Goal: Task Accomplishment & Management: Use online tool/utility

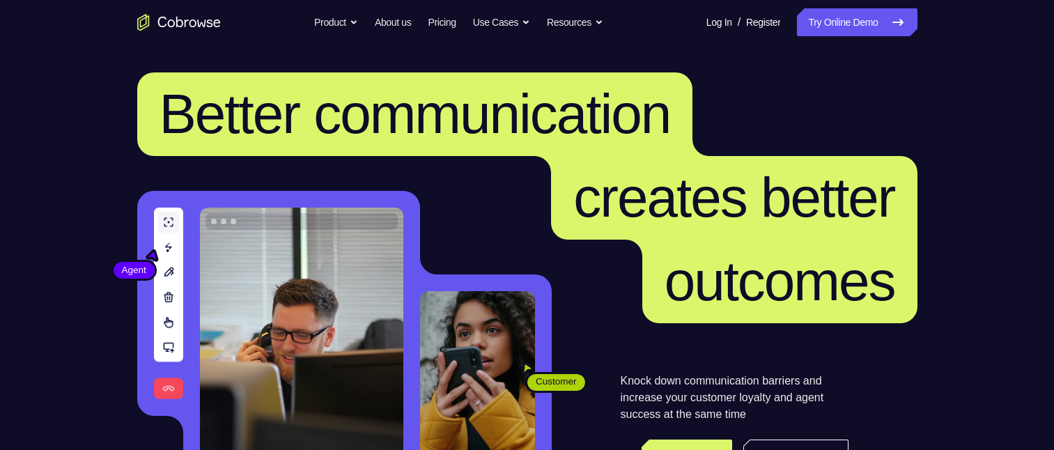
scroll to position [173, 0]
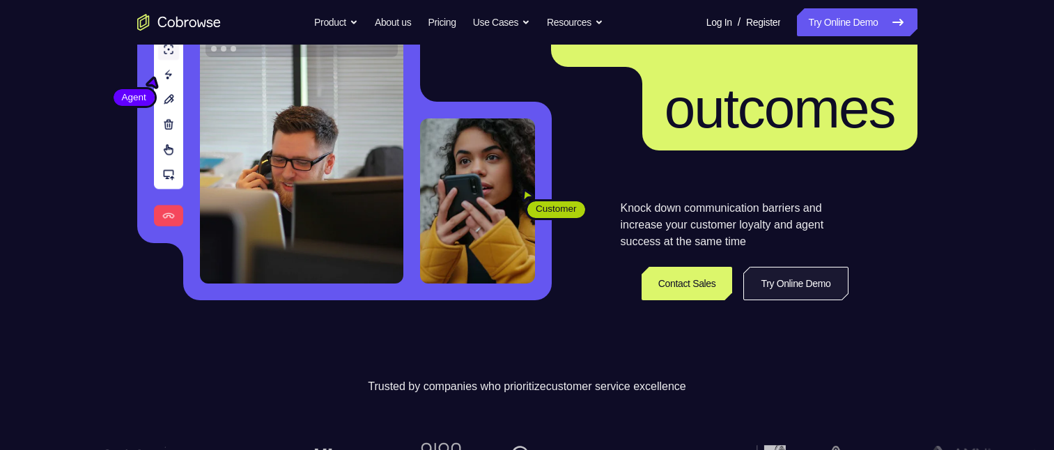
click at [776, 289] on link "Try Online Demo" at bounding box center [796, 283] width 105 height 33
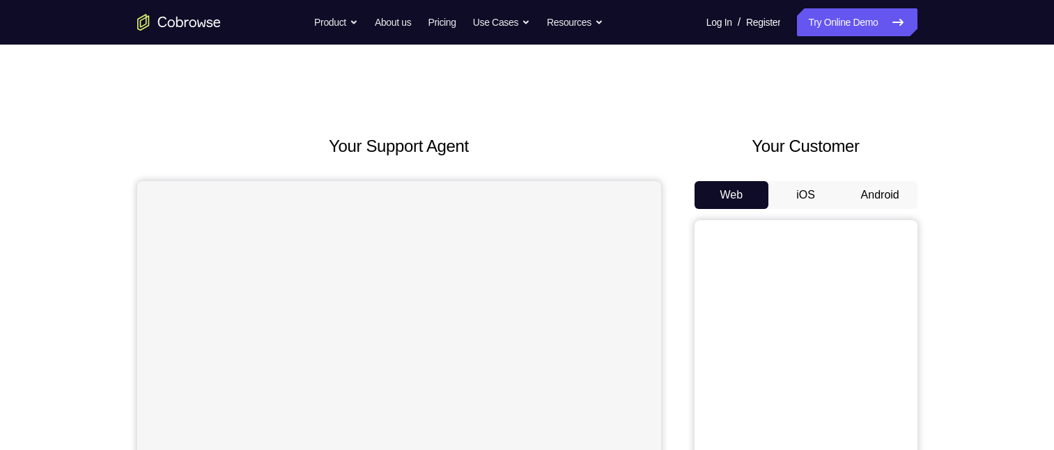
click at [886, 192] on button "Android" at bounding box center [880, 195] width 75 height 28
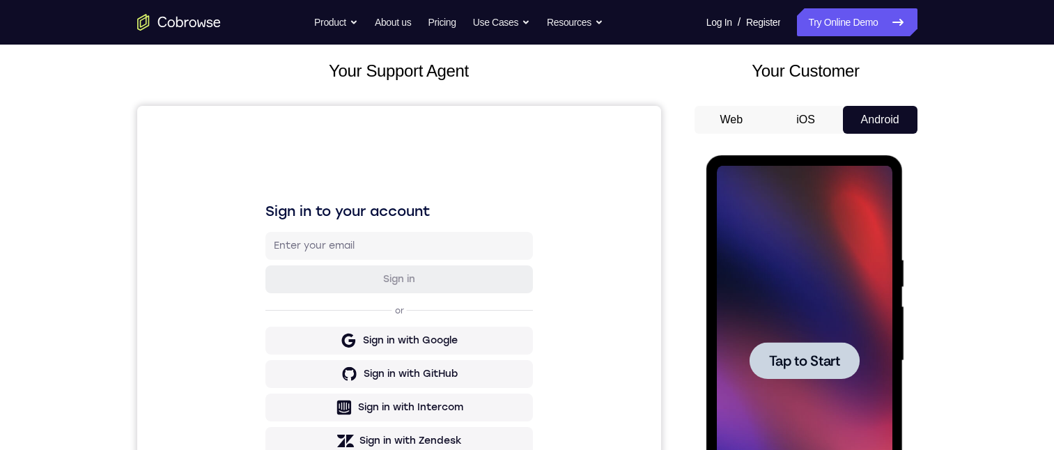
click at [817, 362] on span "Tap to Start" at bounding box center [804, 361] width 71 height 14
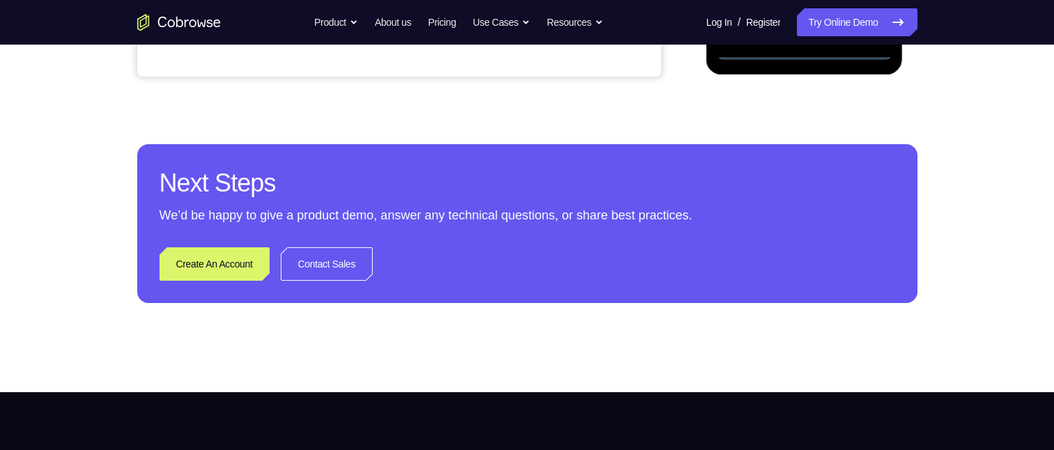
scroll to position [223, 0]
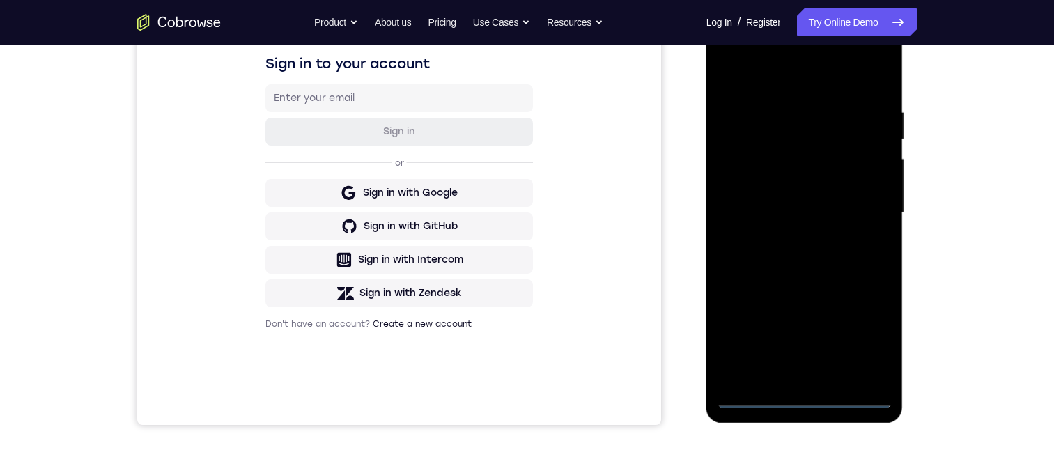
click at [753, 400] on div at bounding box center [805, 213] width 176 height 390
click at [808, 398] on div at bounding box center [805, 213] width 176 height 390
click at [866, 337] on div at bounding box center [805, 213] width 176 height 390
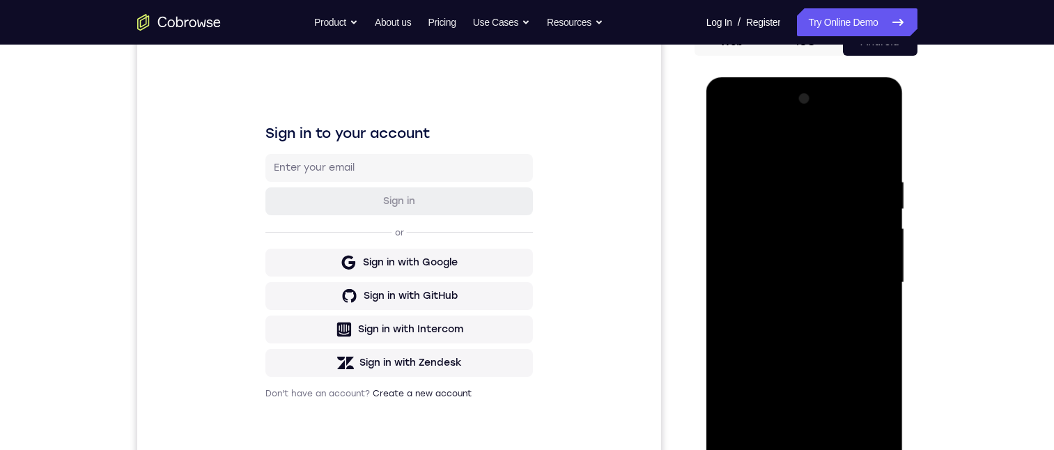
click at [733, 120] on div at bounding box center [805, 283] width 176 height 390
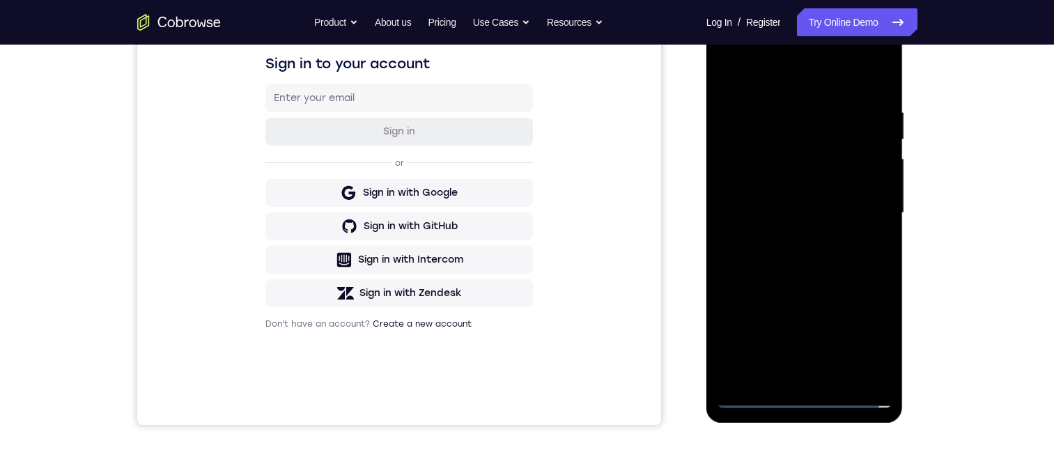
click at [781, 169] on div at bounding box center [805, 213] width 176 height 390
click at [774, 137] on div at bounding box center [805, 213] width 176 height 390
click at [832, 148] on div at bounding box center [805, 213] width 176 height 390
click at [727, 70] on div at bounding box center [805, 213] width 176 height 390
click at [776, 68] on div at bounding box center [805, 213] width 176 height 390
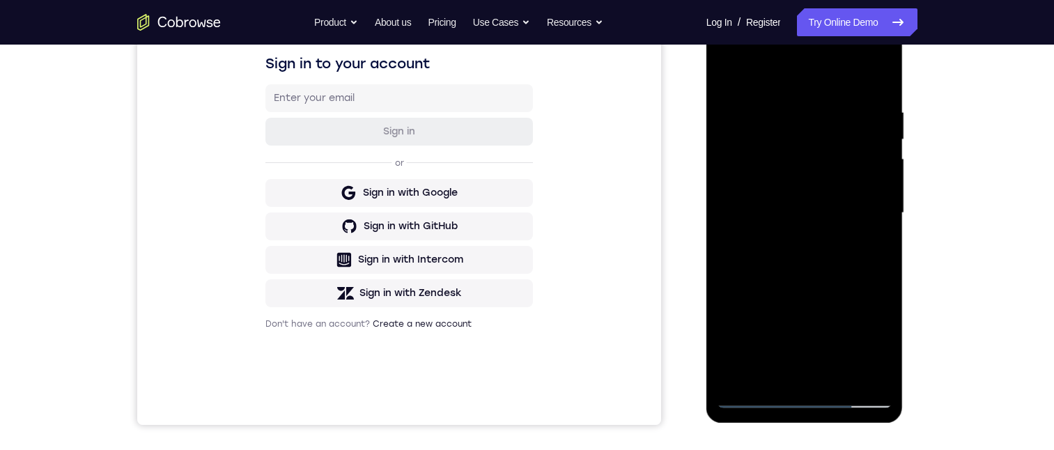
click at [728, 67] on div at bounding box center [805, 213] width 176 height 390
click at [756, 399] on div at bounding box center [805, 213] width 176 height 390
click at [752, 397] on div at bounding box center [805, 213] width 176 height 390
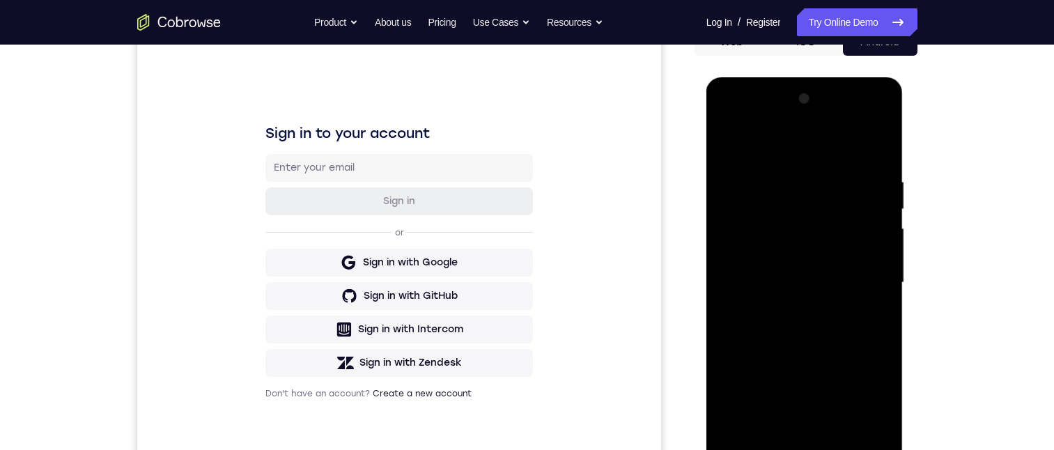
click at [800, 206] on div at bounding box center [805, 283] width 176 height 390
click at [737, 281] on div at bounding box center [805, 283] width 176 height 390
click at [795, 165] on div at bounding box center [805, 283] width 176 height 390
click at [773, 167] on div at bounding box center [805, 283] width 176 height 390
click at [737, 408] on div at bounding box center [805, 283] width 176 height 390
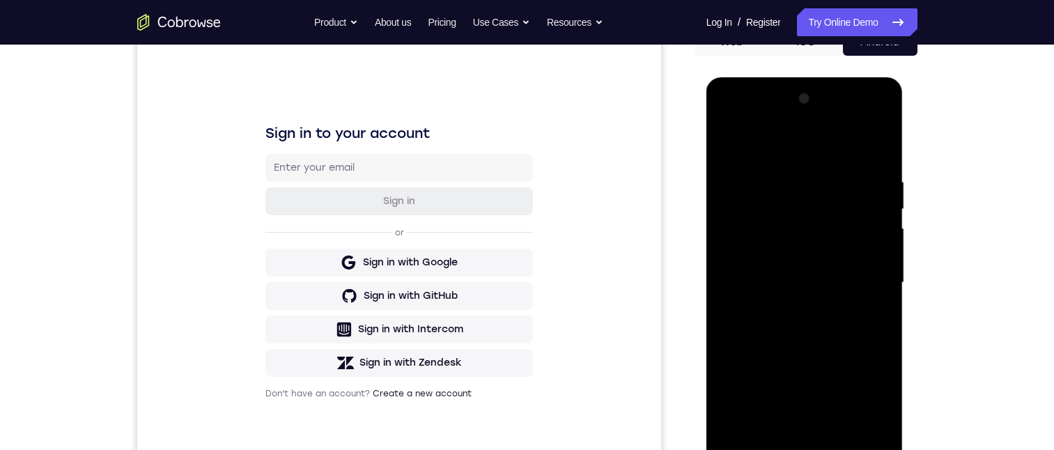
click at [803, 351] on div at bounding box center [805, 283] width 176 height 390
click at [855, 270] on div at bounding box center [805, 283] width 176 height 390
click at [757, 450] on div at bounding box center [805, 284] width 197 height 415
click at [757, 450] on div at bounding box center [805, 283] width 176 height 390
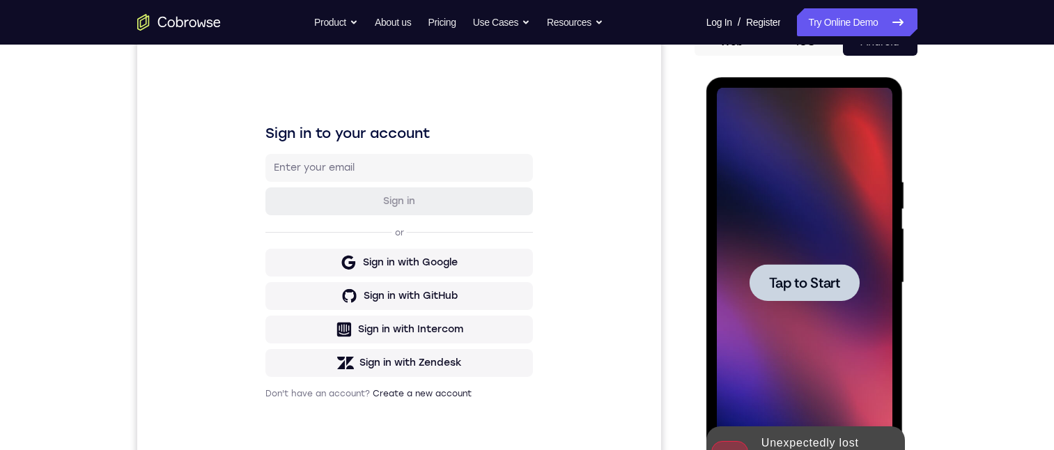
click at [806, 283] on span "Tap to Start" at bounding box center [804, 283] width 71 height 14
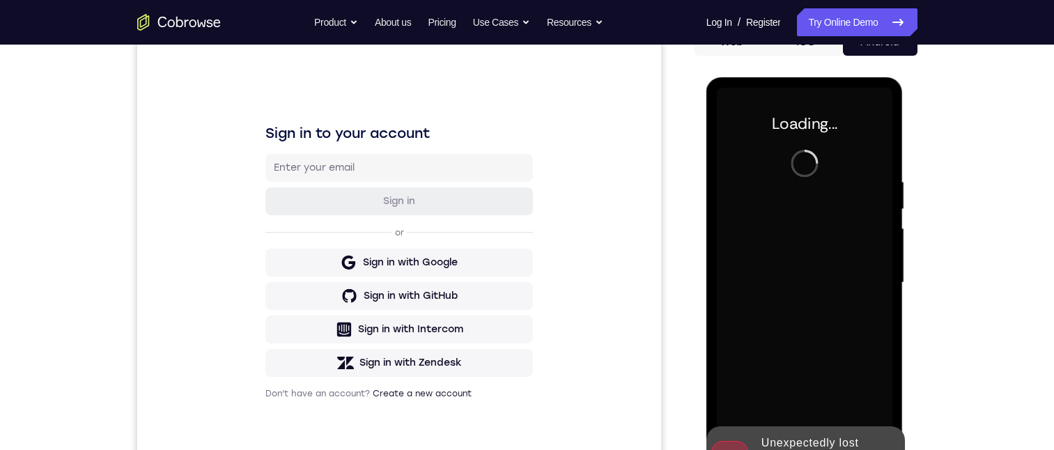
scroll to position [223, 0]
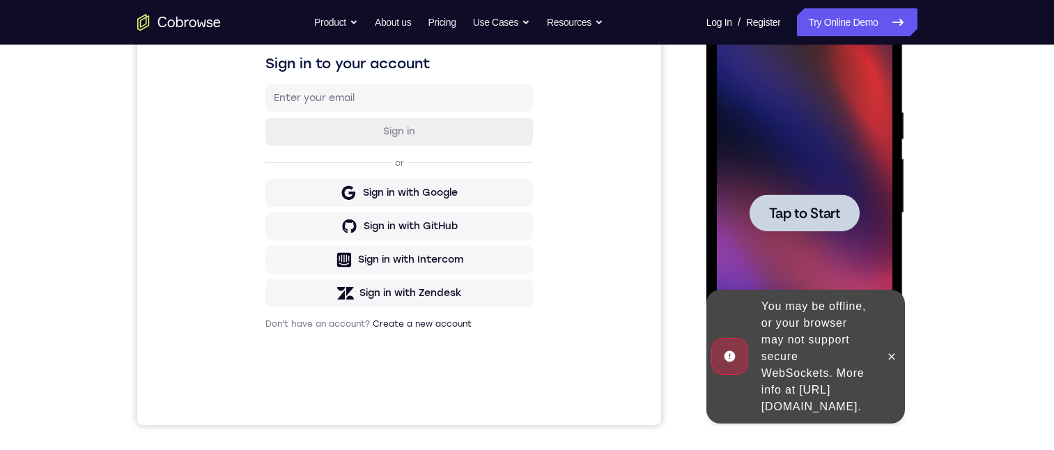
click at [797, 209] on span "Tap to Start" at bounding box center [804, 213] width 71 height 14
click at [797, 212] on span "Tap to Start" at bounding box center [804, 213] width 71 height 14
drag, startPoint x: 892, startPoint y: 342, endPoint x: 1197, endPoint y: 164, distance: 353.0
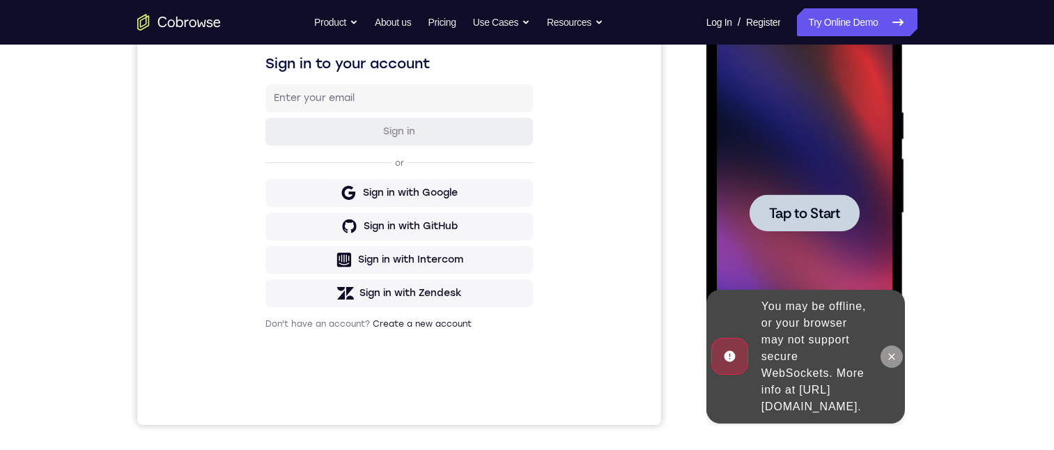
click at [892, 346] on button at bounding box center [892, 357] width 22 height 22
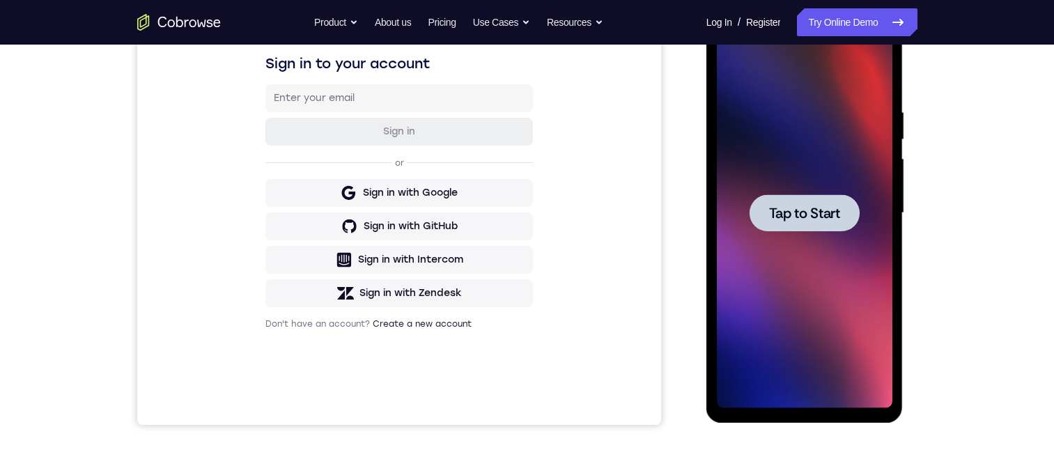
click at [792, 215] on span "Tap to Start" at bounding box center [804, 213] width 71 height 14
click at [791, 212] on span "Tap to Start" at bounding box center [804, 213] width 71 height 14
click at [779, 203] on div at bounding box center [805, 212] width 110 height 37
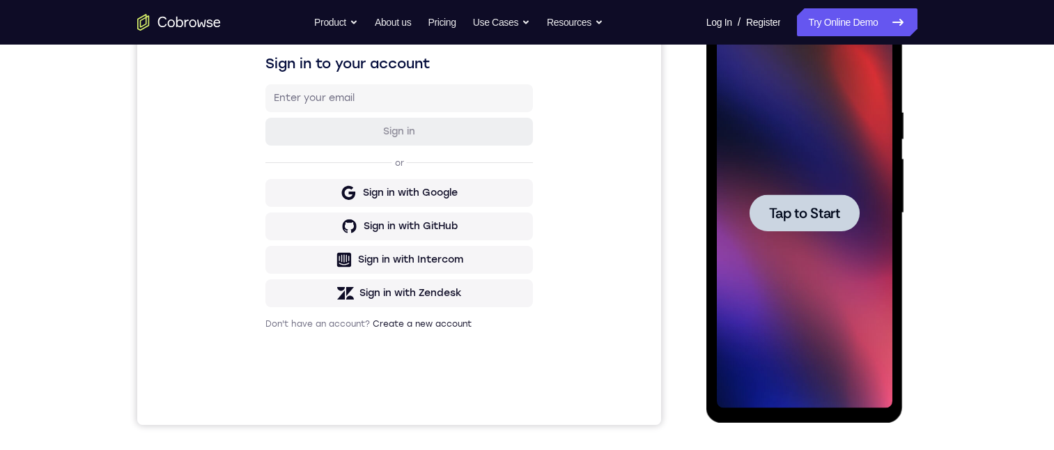
click at [779, 203] on div at bounding box center [805, 212] width 110 height 37
click at [781, 206] on span "Tap to Start" at bounding box center [804, 213] width 71 height 14
drag, startPoint x: 782, startPoint y: 203, endPoint x: 807, endPoint y: 214, distance: 27.5
click at [783, 206] on span "Tap to Start" at bounding box center [804, 213] width 71 height 14
